Goal: Transaction & Acquisition: Purchase product/service

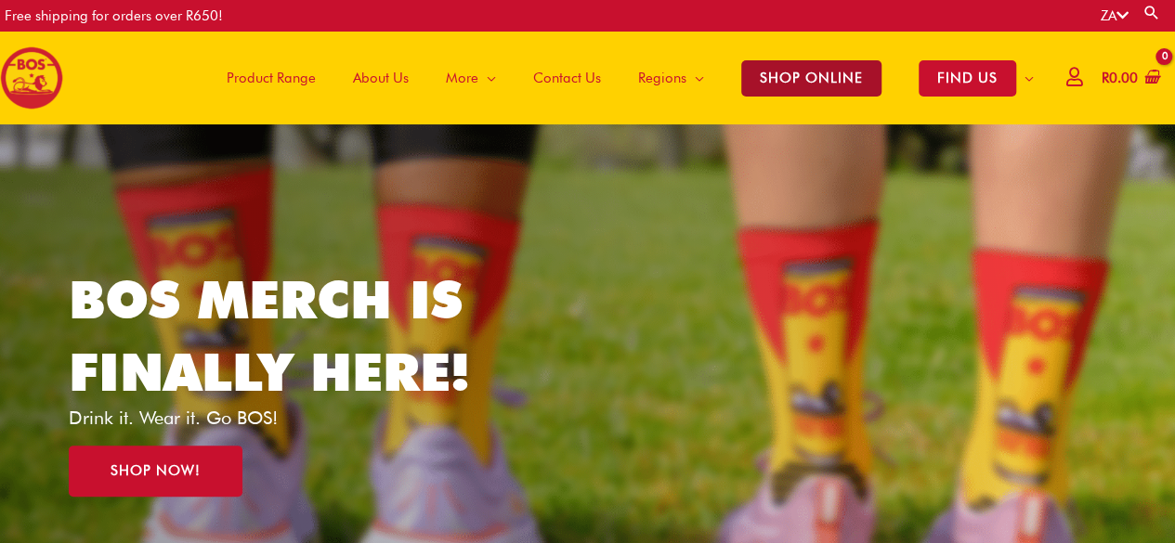
click at [809, 87] on span "SHOP ONLINE" at bounding box center [811, 78] width 140 height 36
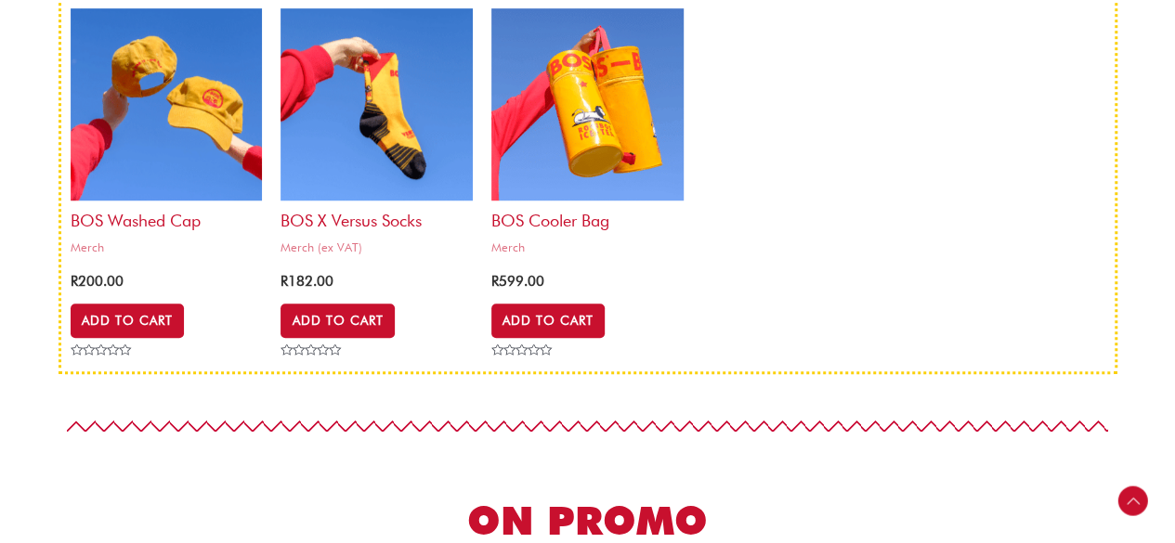
scroll to position [384, 0]
